Goal: Task Accomplishment & Management: Use online tool/utility

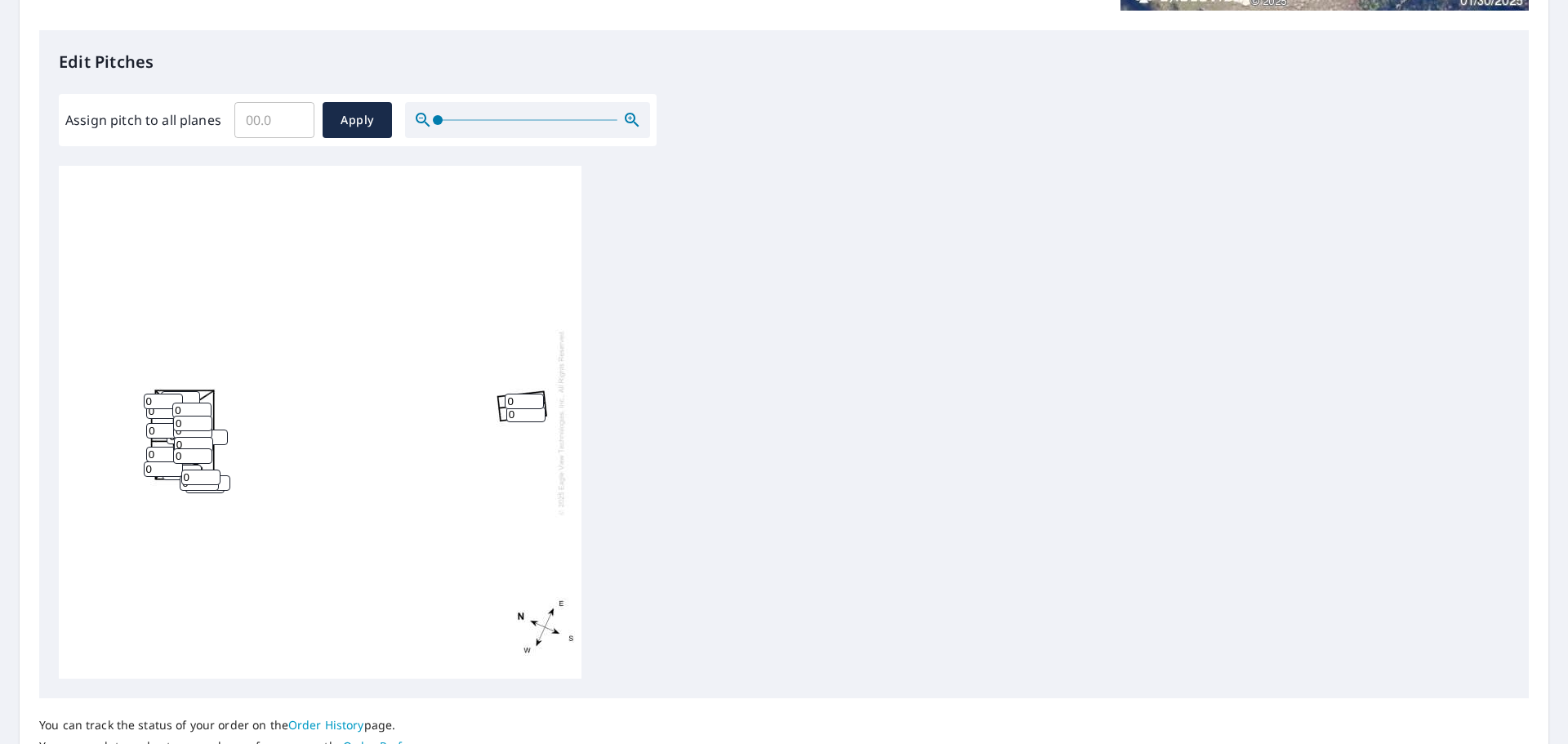
click at [627, 116] on icon "button" at bounding box center [632, 121] width 20 height 20
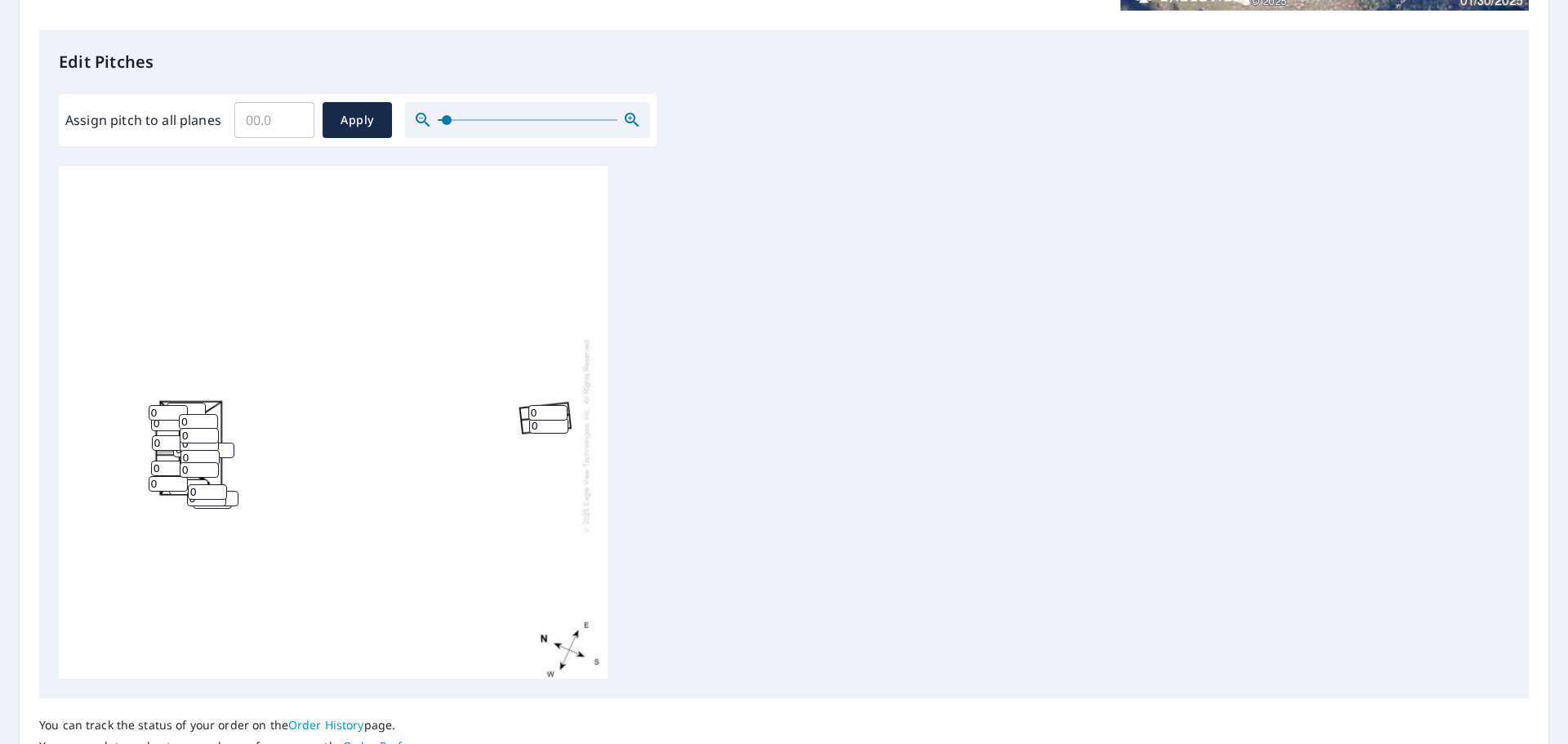
click at [627, 116] on icon "button" at bounding box center [632, 121] width 20 height 20
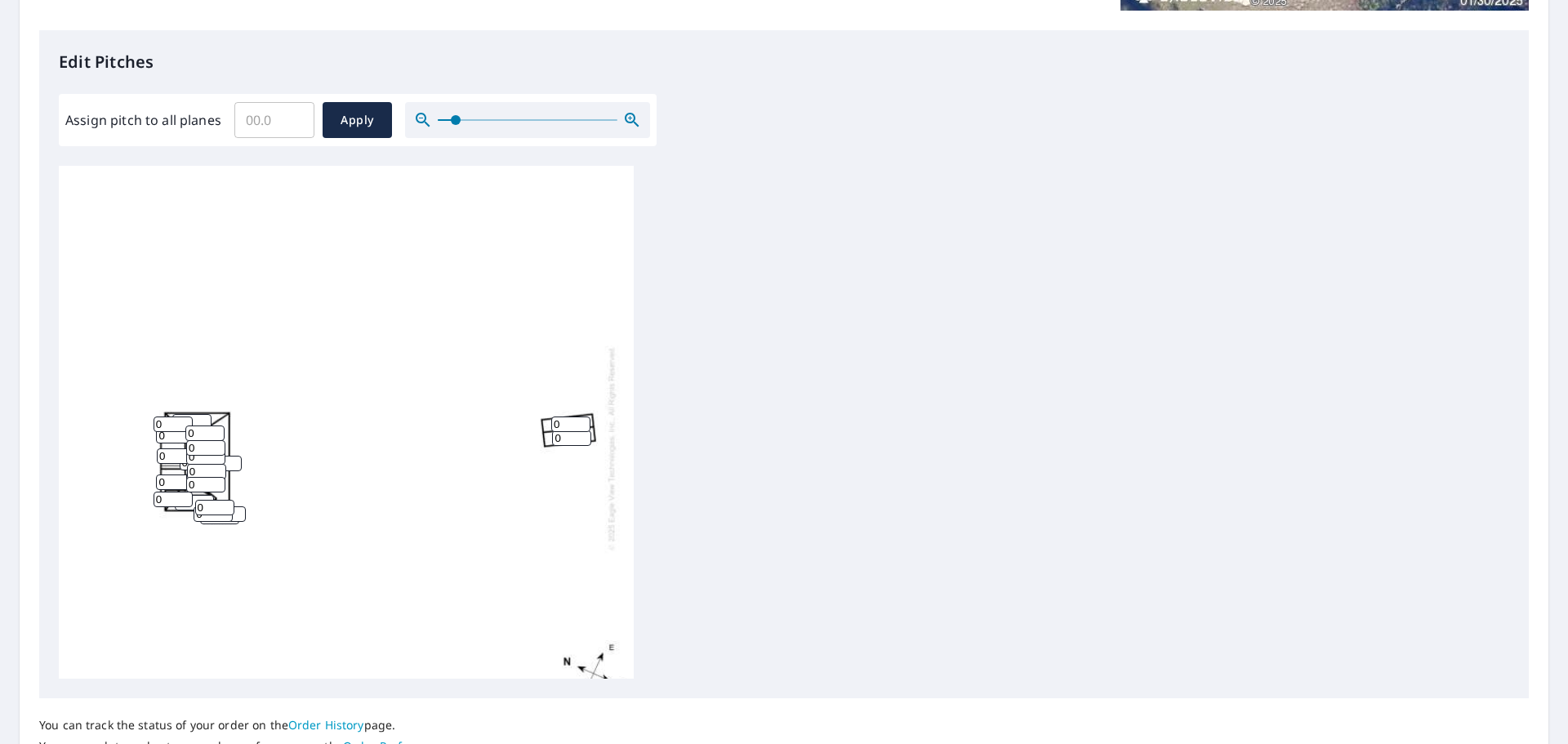
click at [627, 116] on icon "button" at bounding box center [632, 121] width 20 height 20
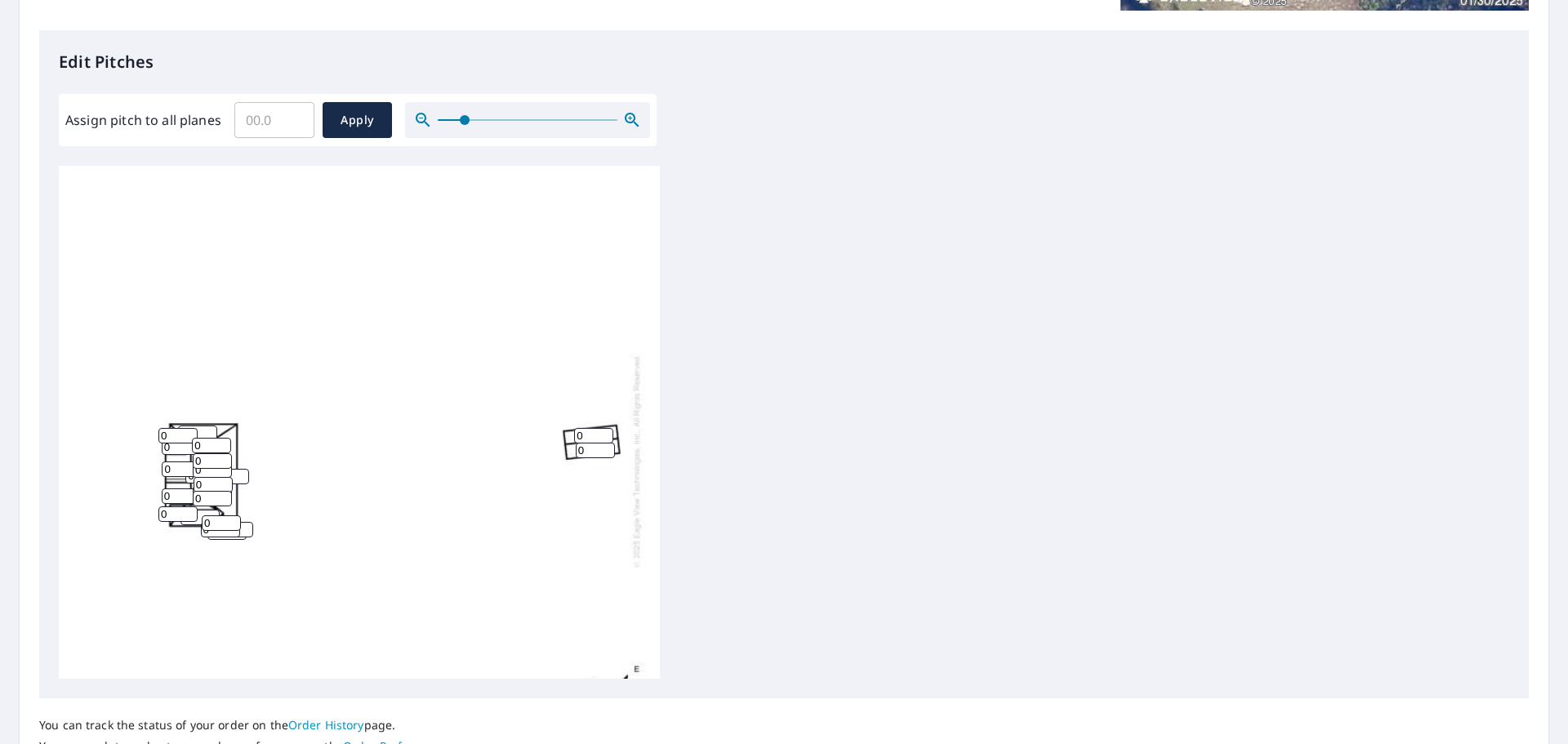
click at [627, 116] on icon "button" at bounding box center [632, 121] width 20 height 20
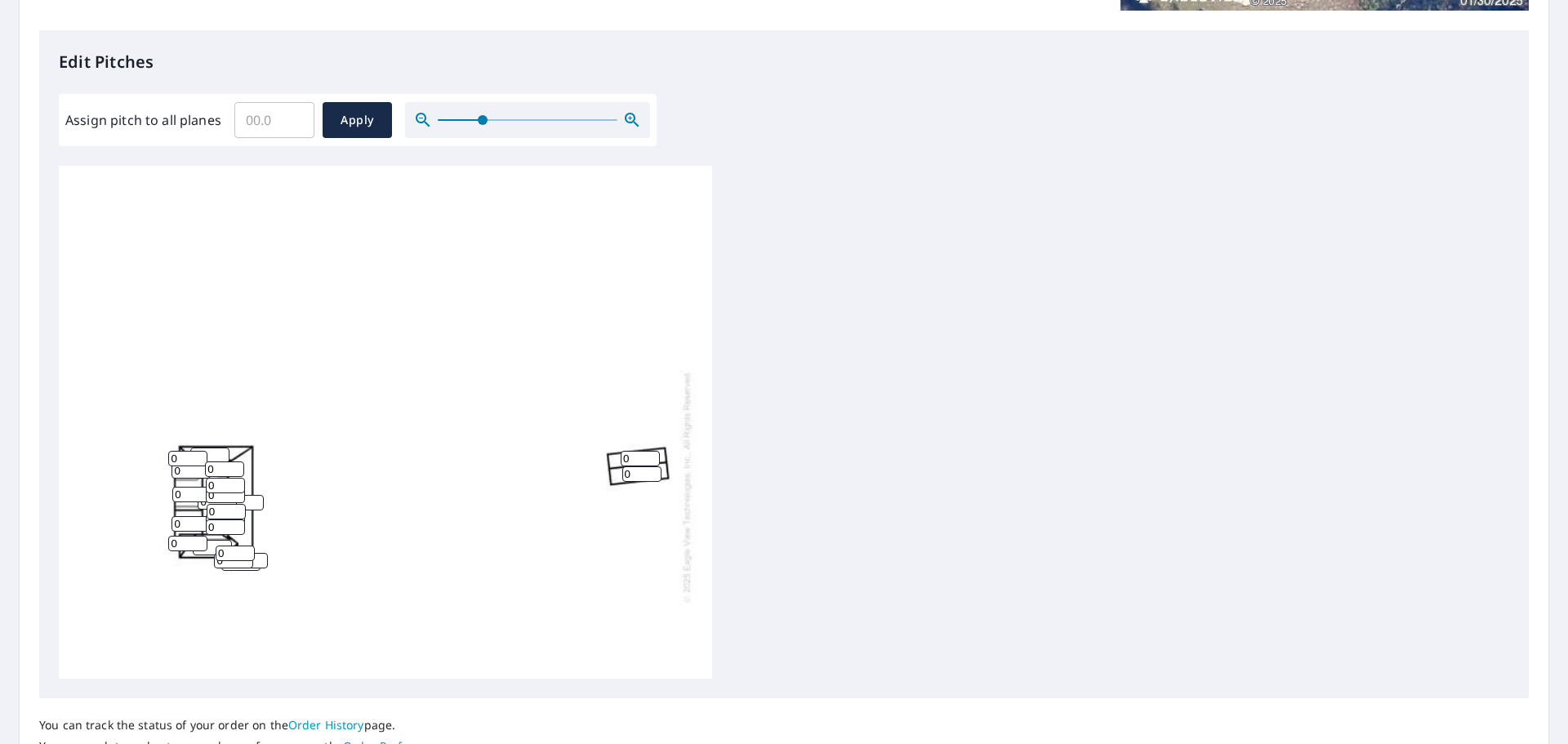
click at [627, 116] on icon "button" at bounding box center [632, 121] width 20 height 20
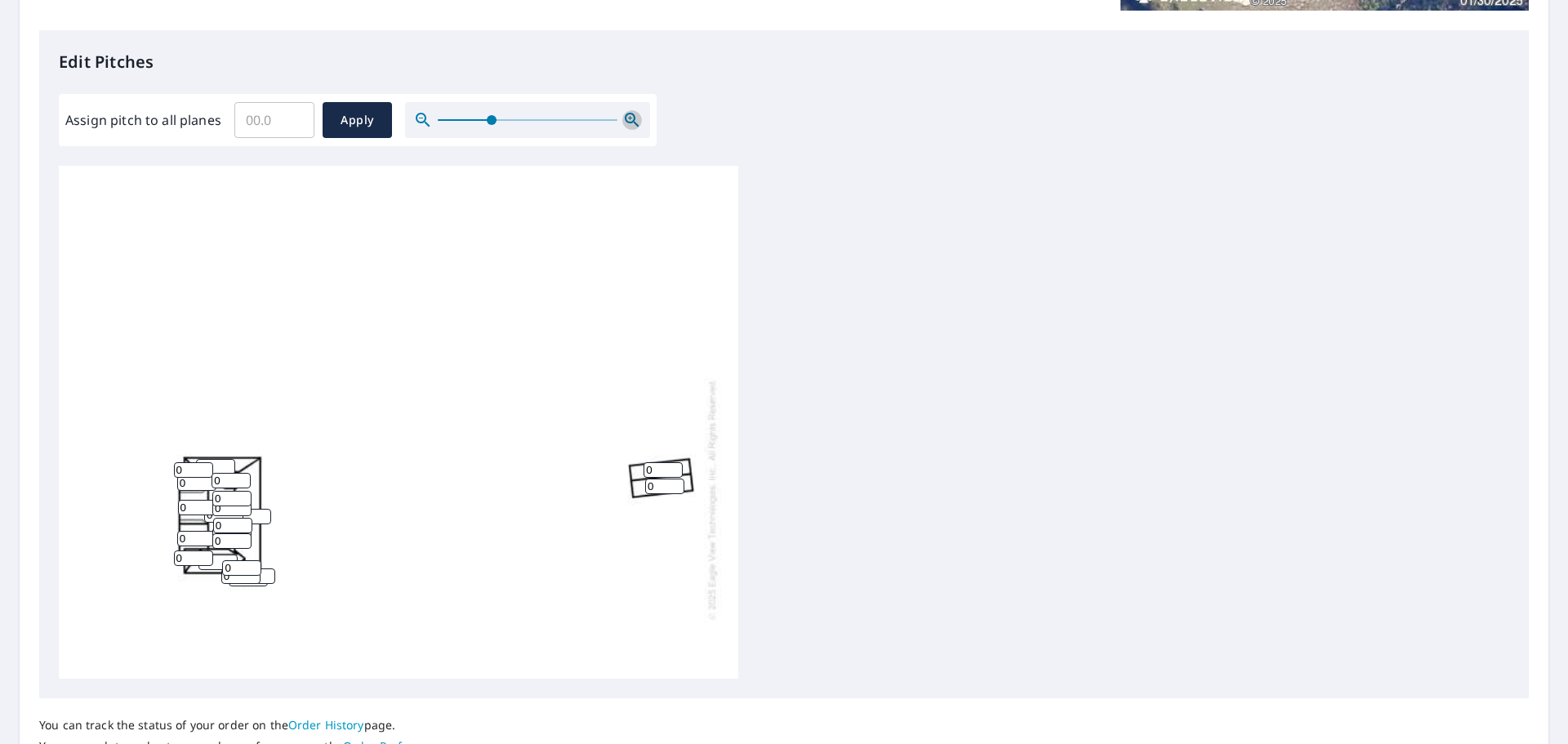
click at [627, 116] on icon "button" at bounding box center [632, 121] width 20 height 20
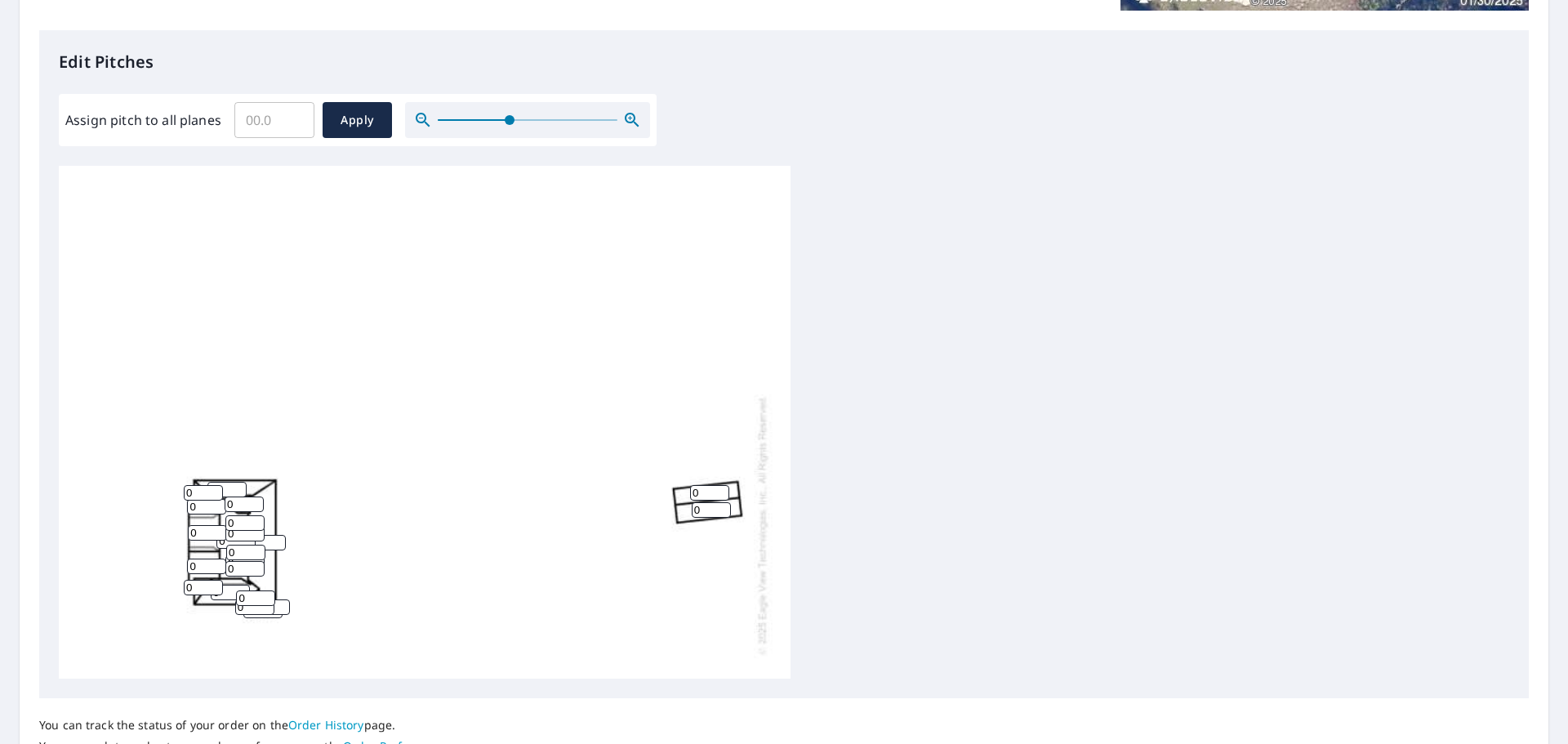
click at [627, 116] on icon "button" at bounding box center [632, 121] width 20 height 20
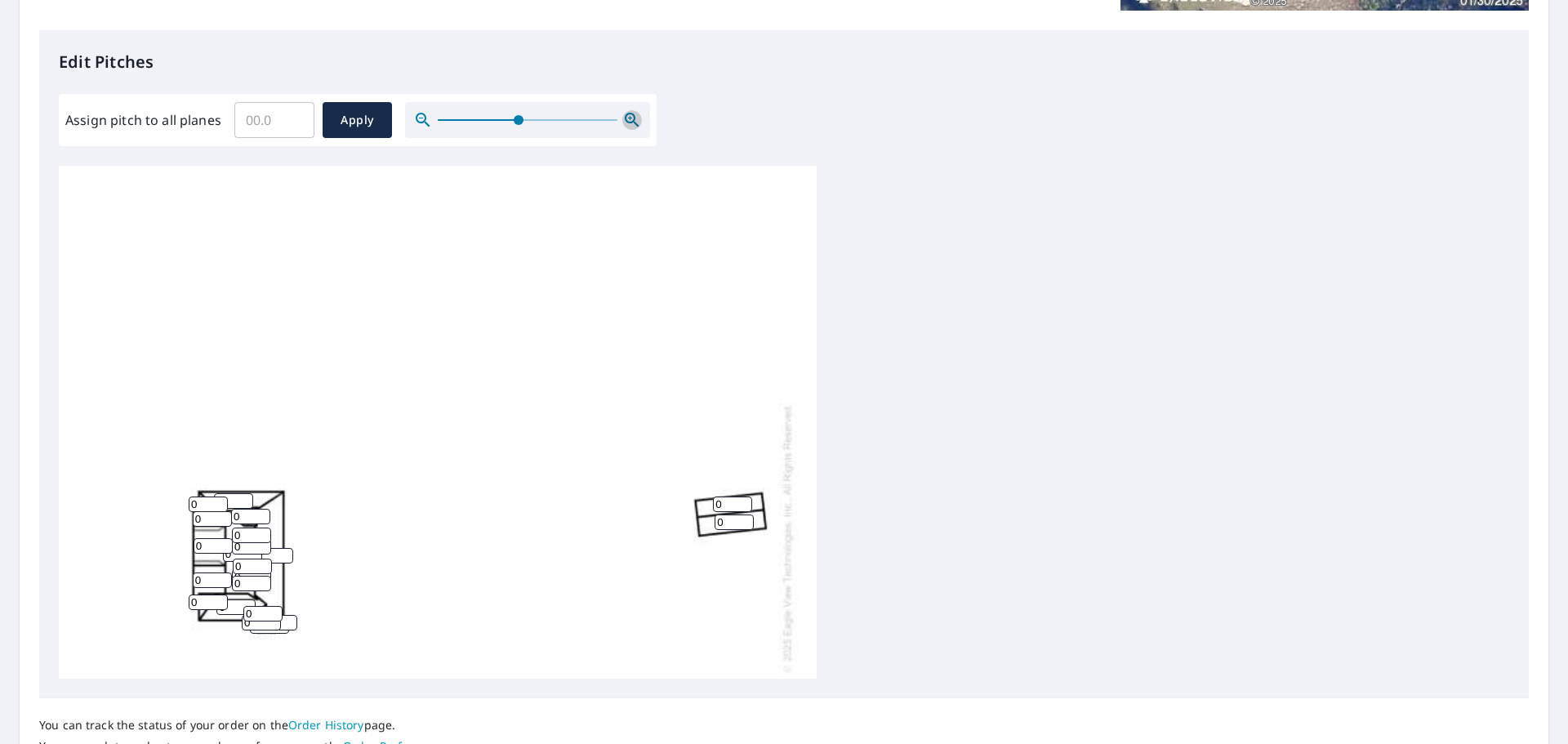
click at [627, 116] on icon "button" at bounding box center [632, 121] width 20 height 20
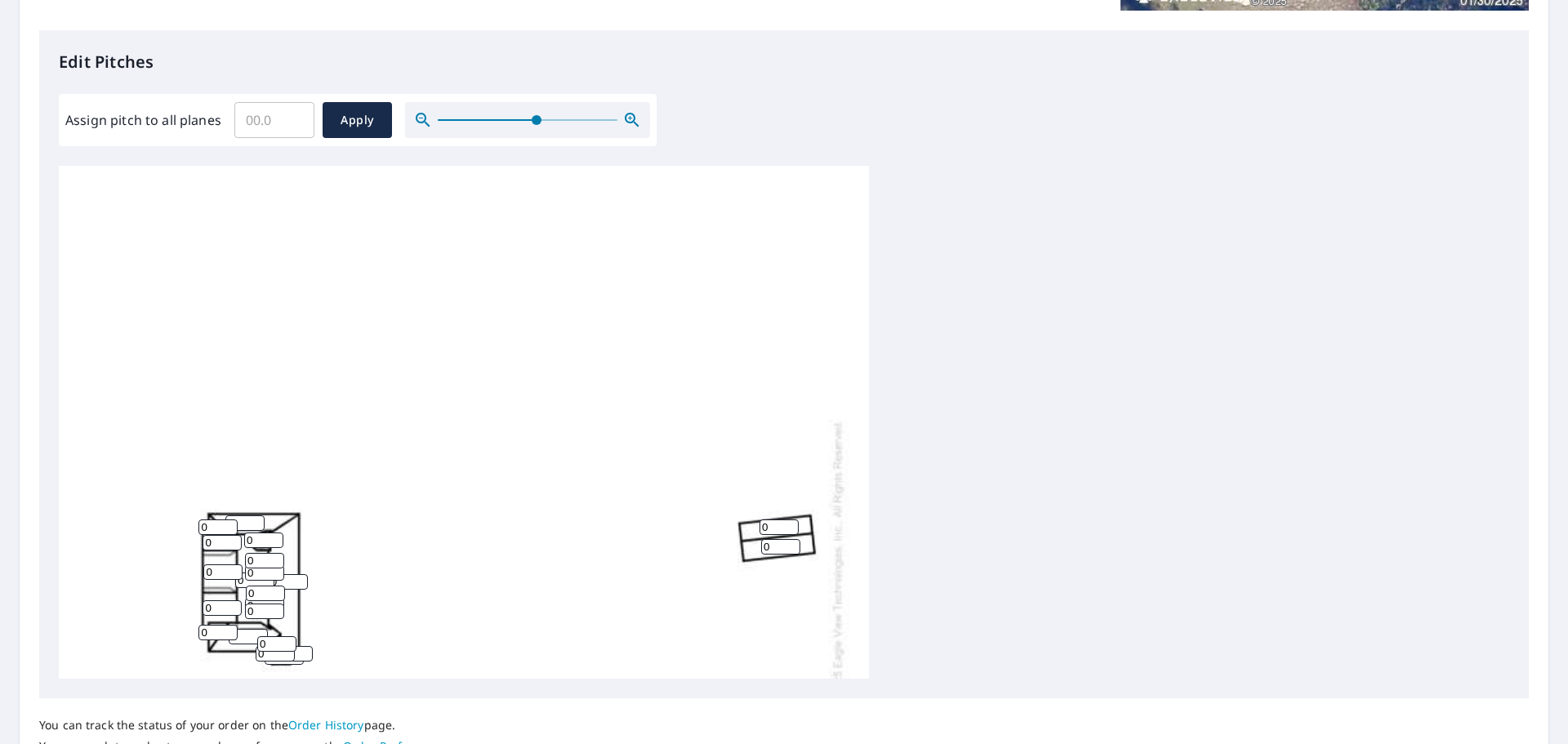
click at [627, 116] on icon "button" at bounding box center [632, 121] width 20 height 20
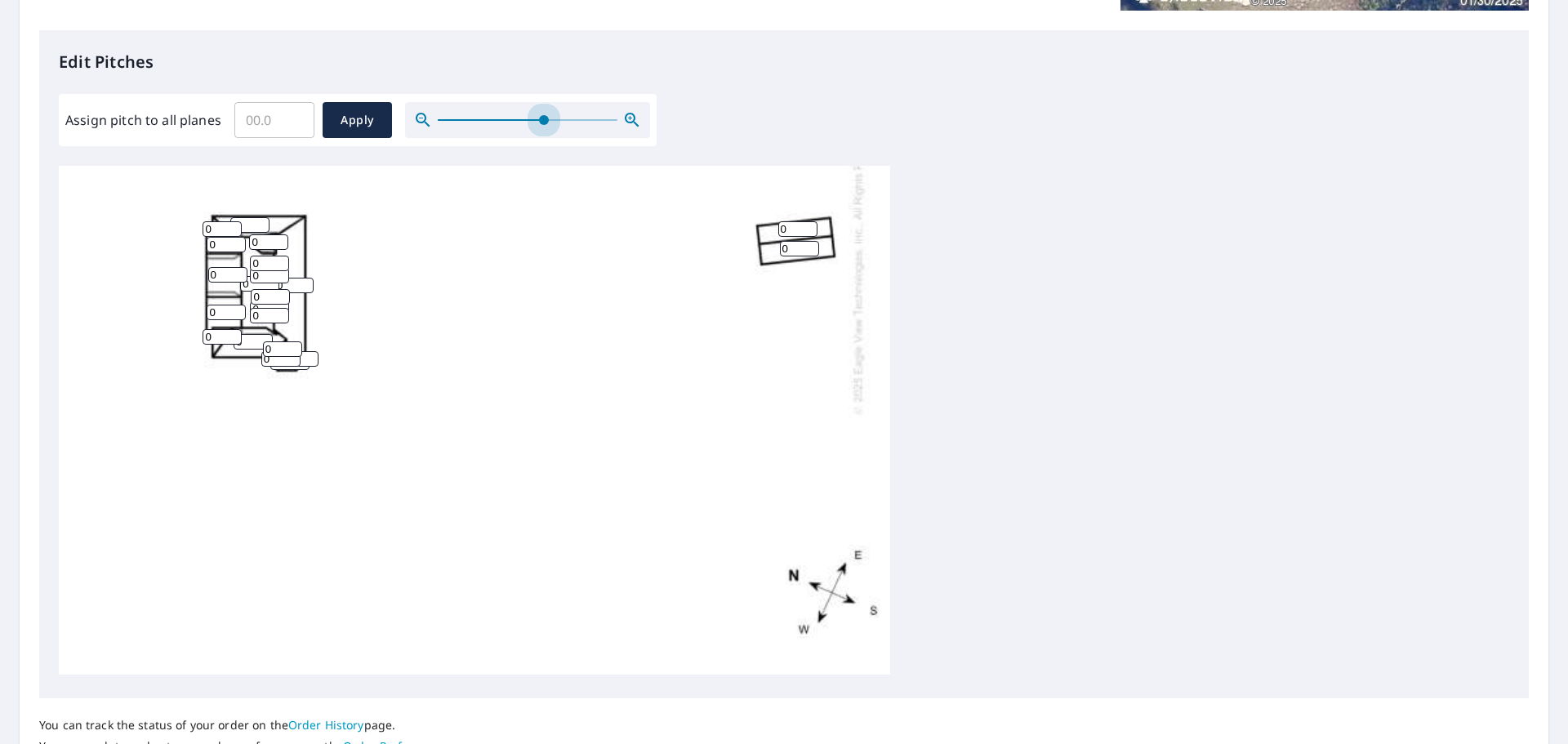
scroll to position [320, 0]
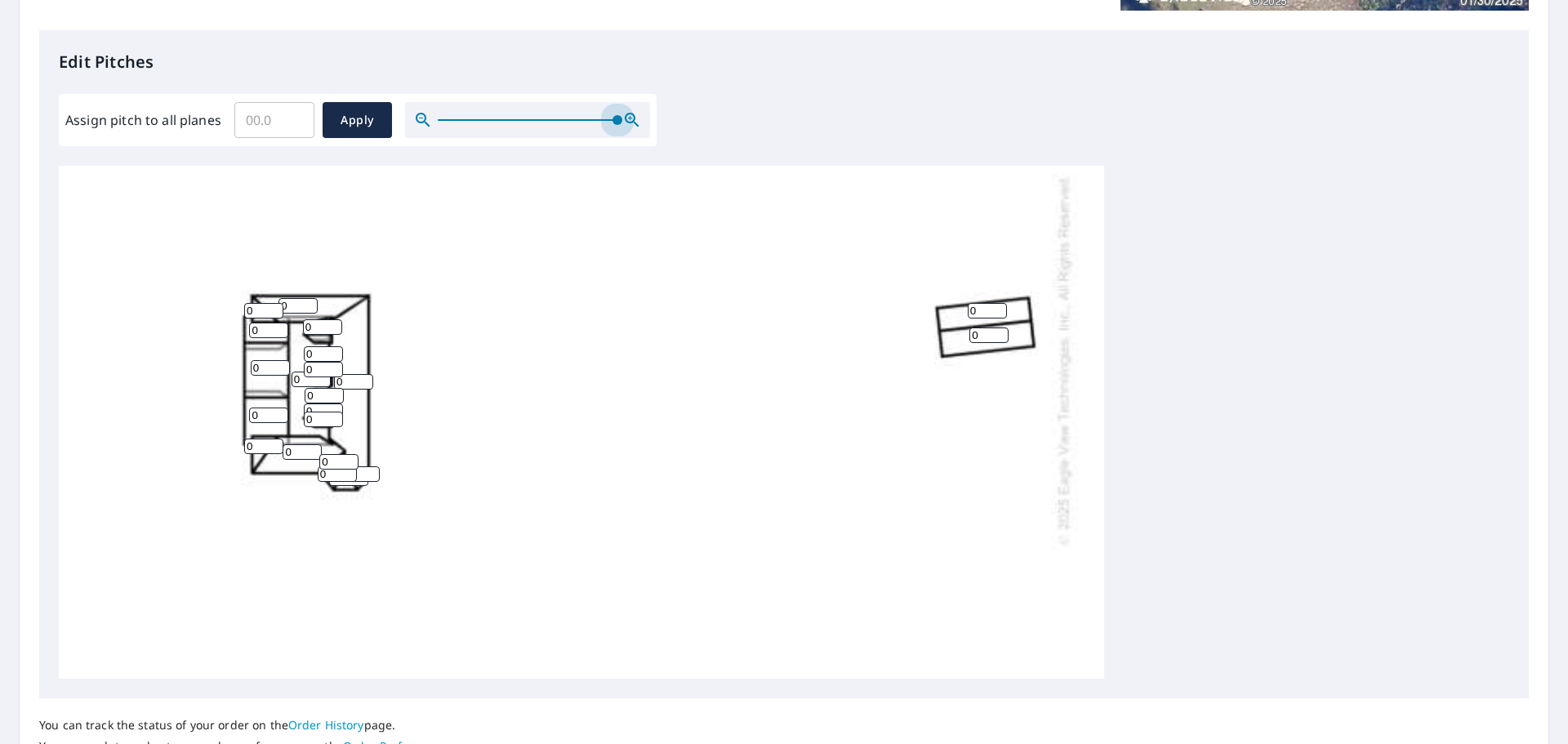
drag, startPoint x: 543, startPoint y: 116, endPoint x: 727, endPoint y: 150, distance: 187.1
click at [706, 134] on div "Edit Pitches Assign pitch to all planes ​ Apply 0 0 0 0 0 0 0 0 0 0 0 0 0 0 0 0…" at bounding box center [784, 365] width 1490 height 669
click at [293, 302] on input "0" at bounding box center [298, 306] width 39 height 16
drag, startPoint x: 302, startPoint y: 303, endPoint x: 271, endPoint y: 310, distance: 31.8
click at [271, 310] on div "0 0 0 0 0 0 0 0 0 0 0 0 0 0 0 0 0 0 0 0 0" at bounding box center [581, 359] width 1046 height 1026
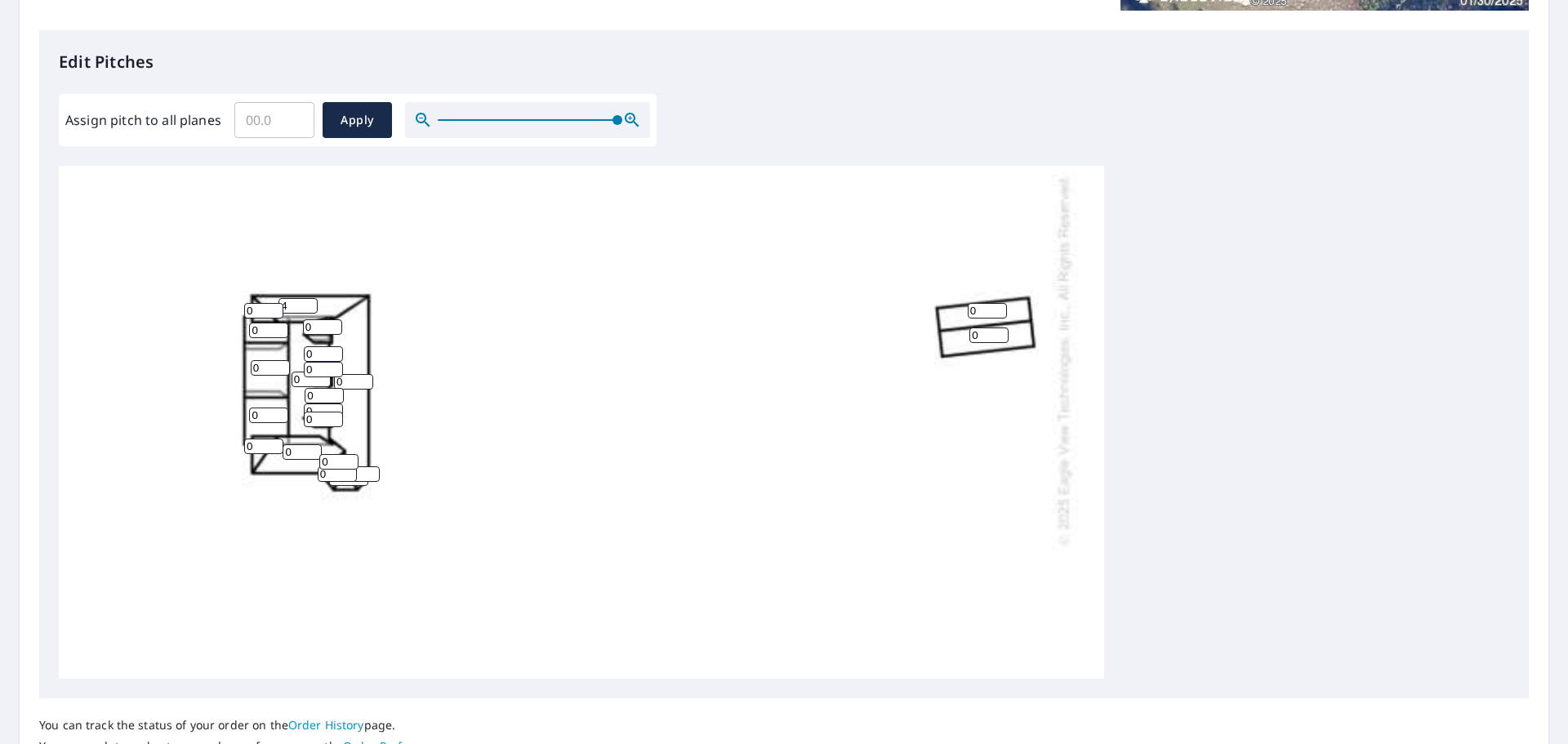
type input "4"
drag, startPoint x: 263, startPoint y: 311, endPoint x: 218, endPoint y: 308, distance: 45.1
click at [218, 308] on div "0 0 0 0 0 0 4 0 0 0 0 0 0 0 0 0 0 0 0 0 0" at bounding box center [581, 359] width 1046 height 1026
type input "4"
drag, startPoint x: 261, startPoint y: 326, endPoint x: 227, endPoint y: 332, distance: 34.5
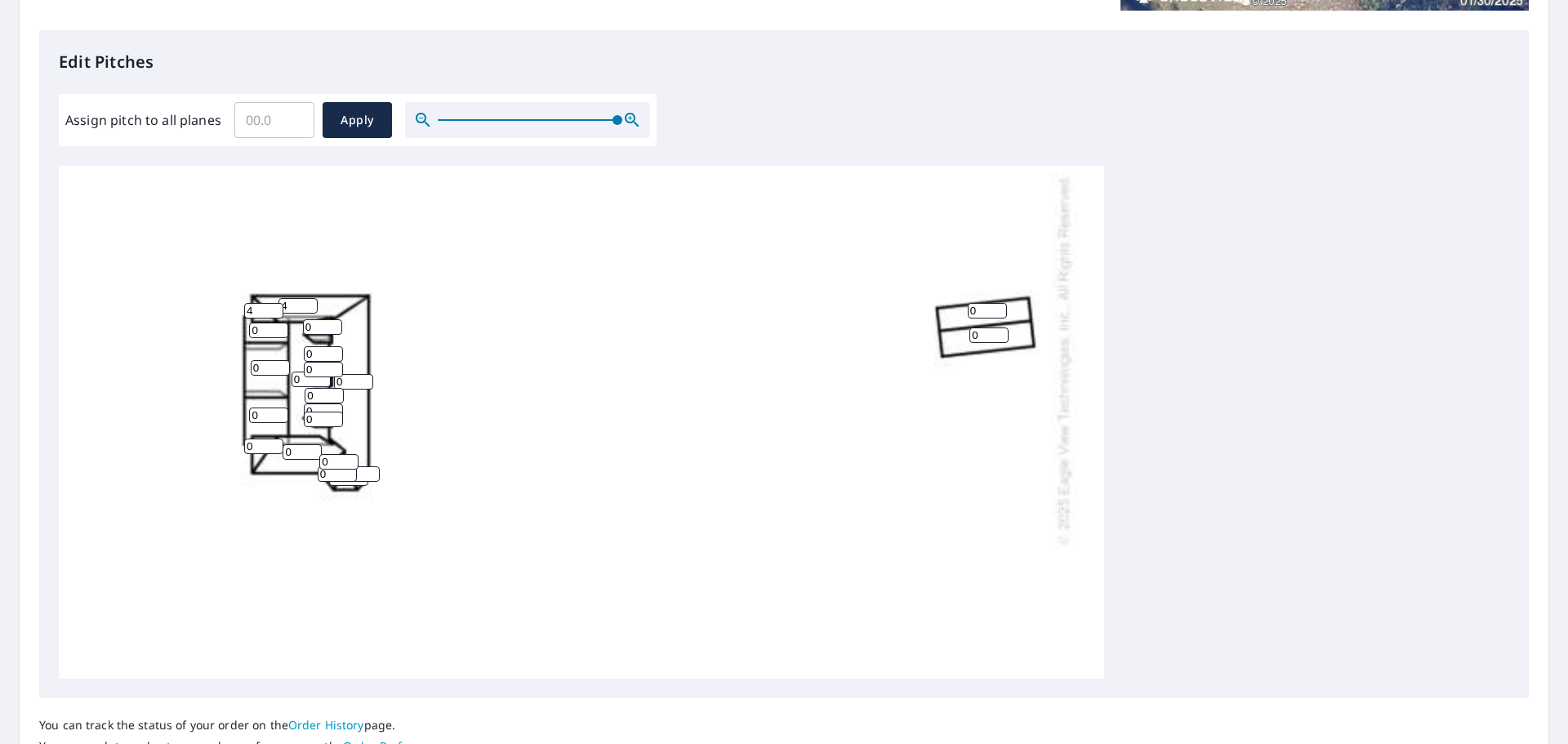
click at [227, 332] on div "0 0 0 0 0 0 4 0 0 0 4 0 0 0 0 0 0 0 0 0 0" at bounding box center [581, 359] width 1046 height 1026
type input "6"
drag, startPoint x: 260, startPoint y: 366, endPoint x: 205, endPoint y: 366, distance: 55.0
click at [207, 366] on div "0 0 0 0 0 0 4 0 6 0 4 0 0 0 0 0 0 0 0 0 0" at bounding box center [581, 359] width 1046 height 1026
